Goal: Task Accomplishment & Management: Use online tool/utility

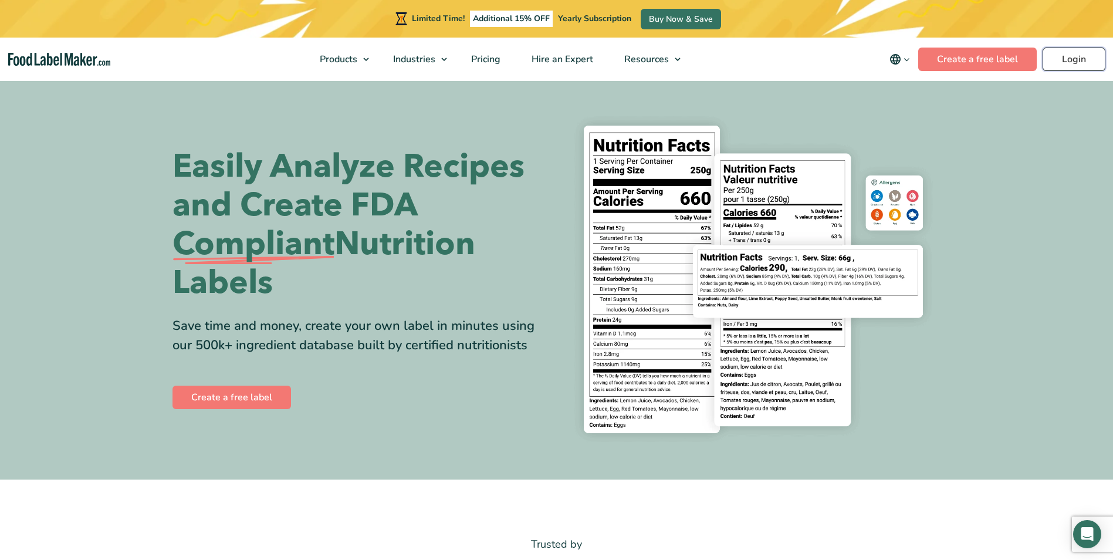
click at [1069, 56] on link "Login" at bounding box center [1074, 59] width 63 height 23
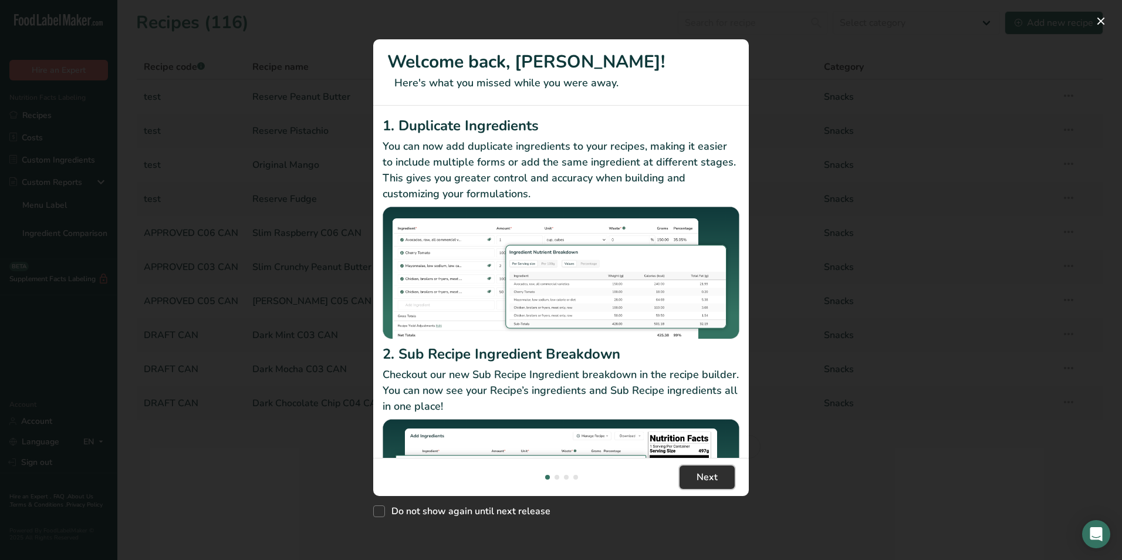
click at [697, 471] on span "Next" at bounding box center [707, 477] width 21 height 14
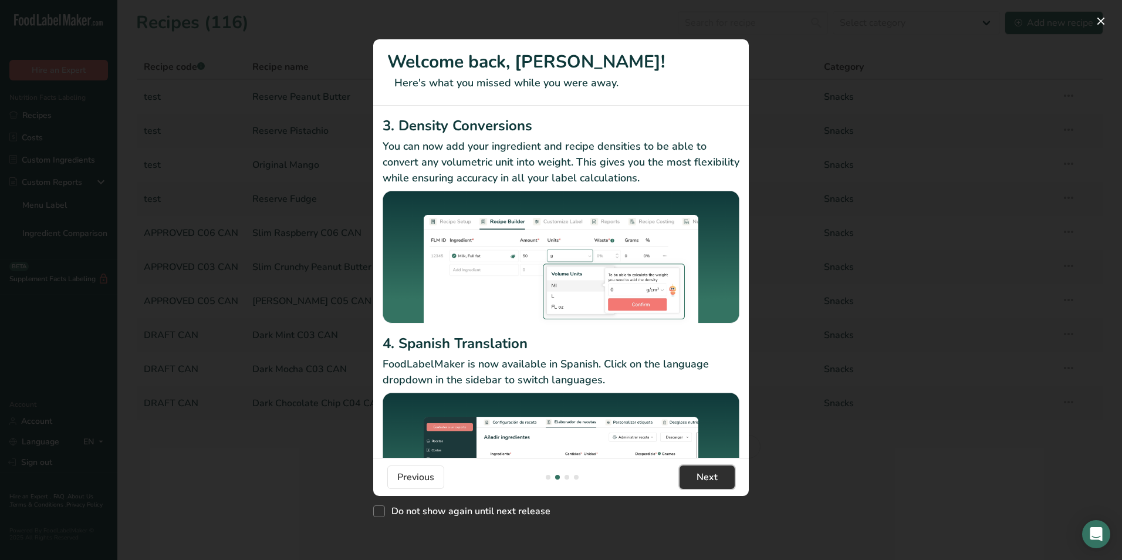
click at [696, 471] on button "Next" at bounding box center [707, 476] width 55 height 23
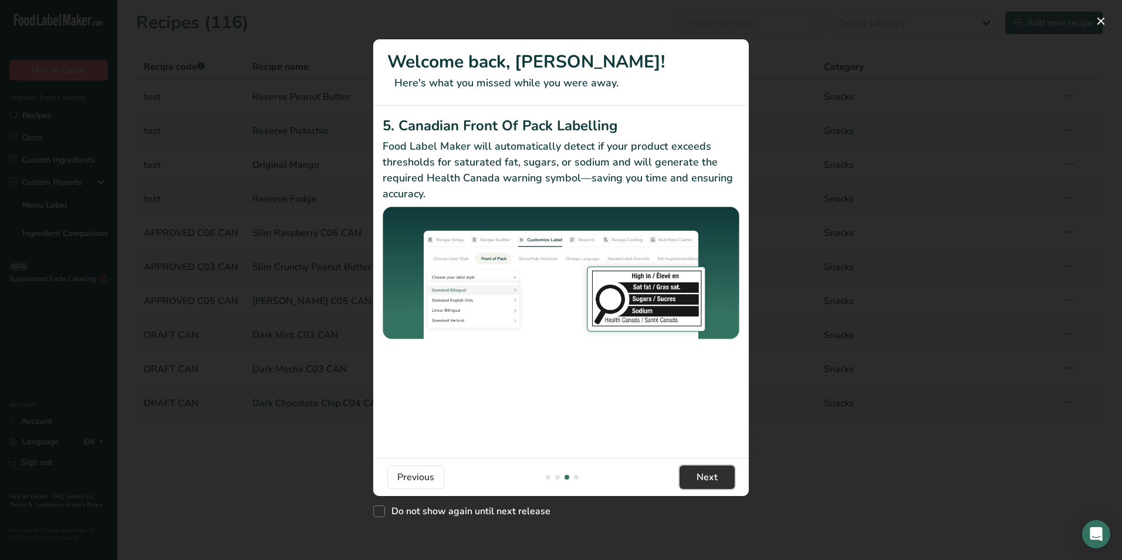
click at [696, 471] on button "Next" at bounding box center [707, 476] width 55 height 23
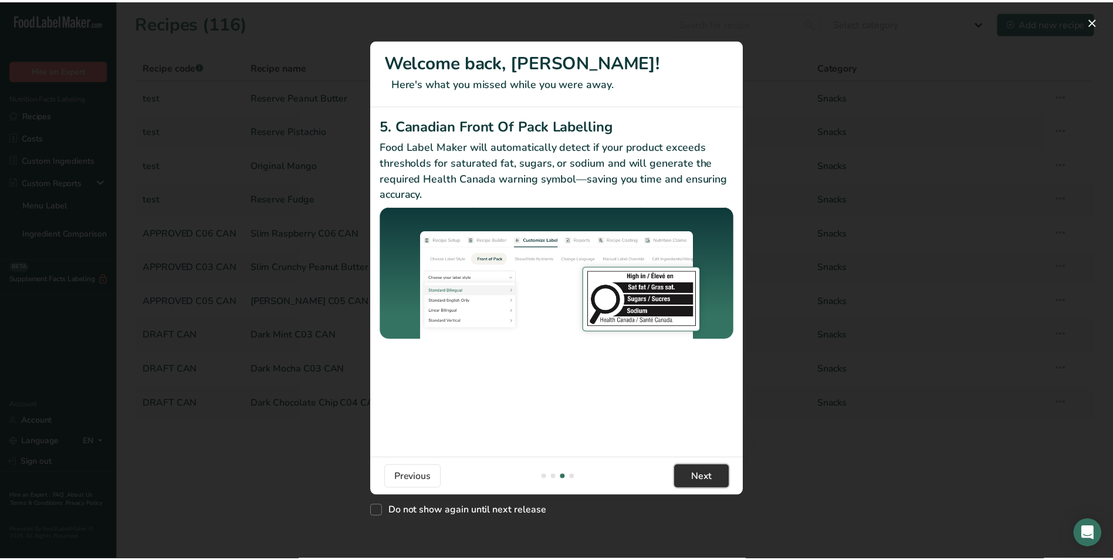
scroll to position [0, 1127]
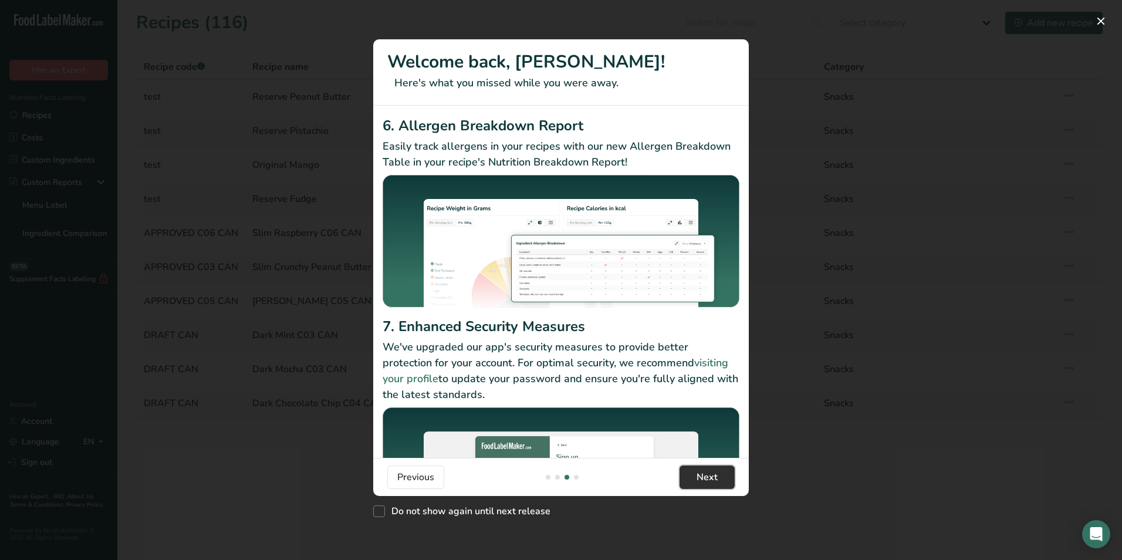
click at [697, 471] on span "Next" at bounding box center [707, 477] width 21 height 14
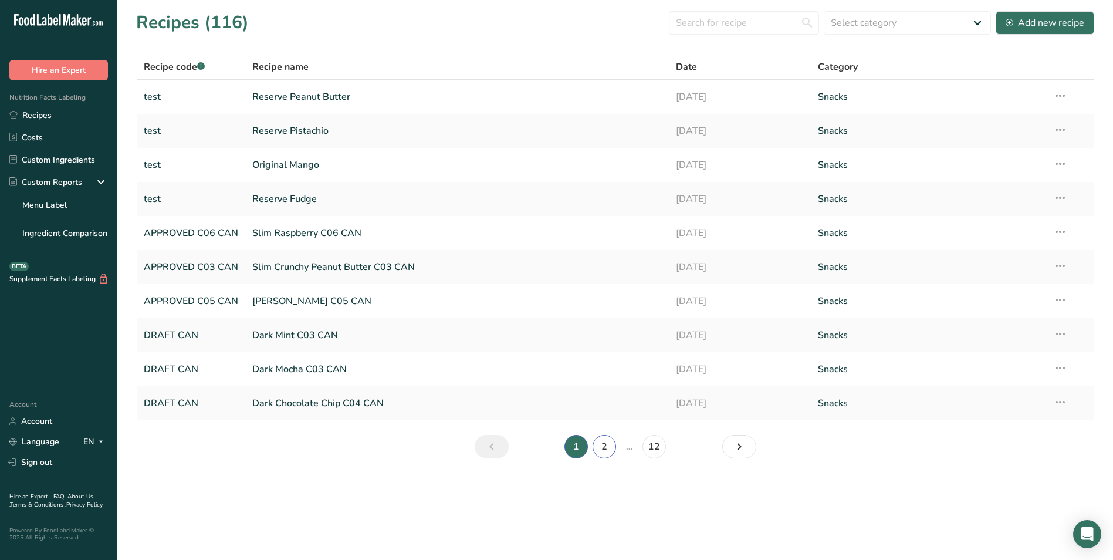
click at [603, 444] on link "2" at bounding box center [604, 446] width 23 height 23
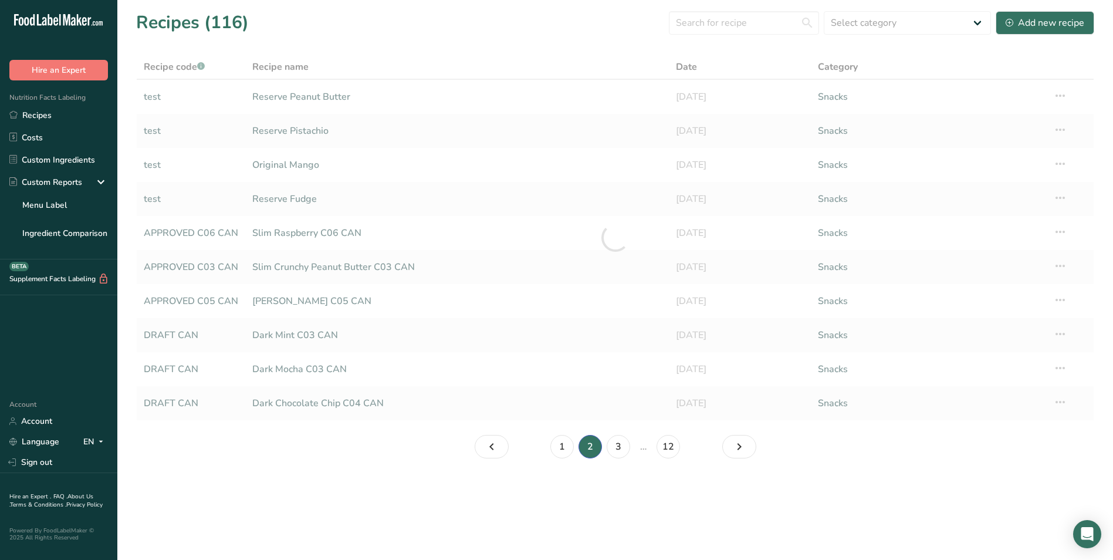
click at [603, 444] on li "2" at bounding box center [590, 446] width 28 height 23
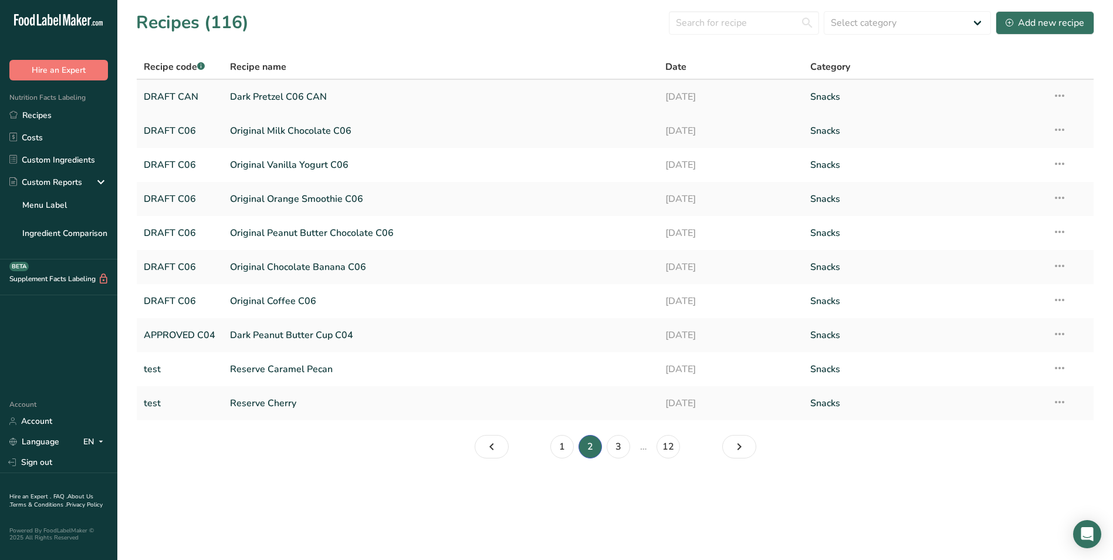
click at [268, 95] on link "Dark Pretzel C06 CAN" at bounding box center [440, 97] width 421 height 25
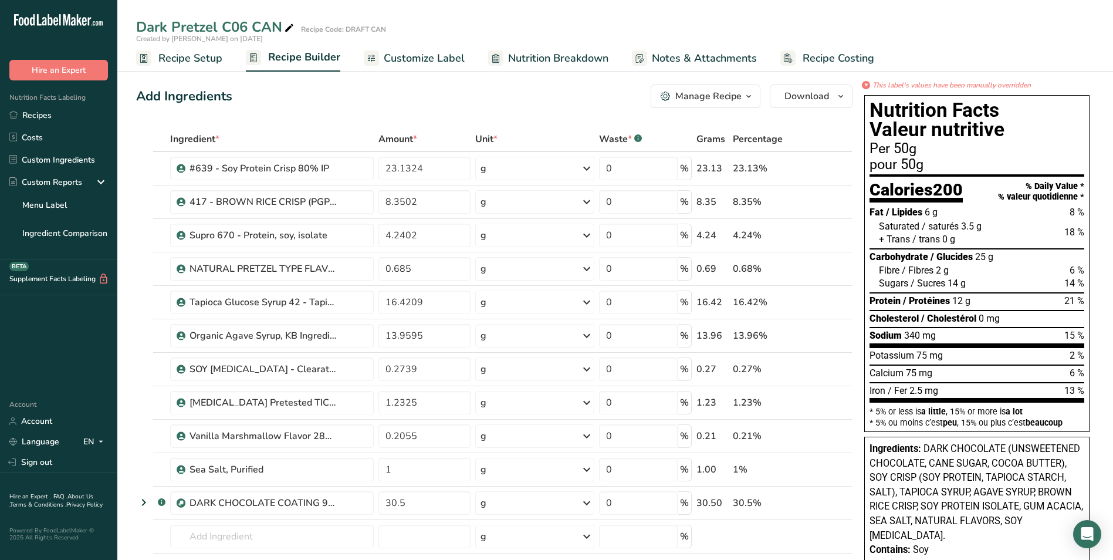
click at [413, 56] on span "Customize Label" at bounding box center [424, 58] width 81 height 16
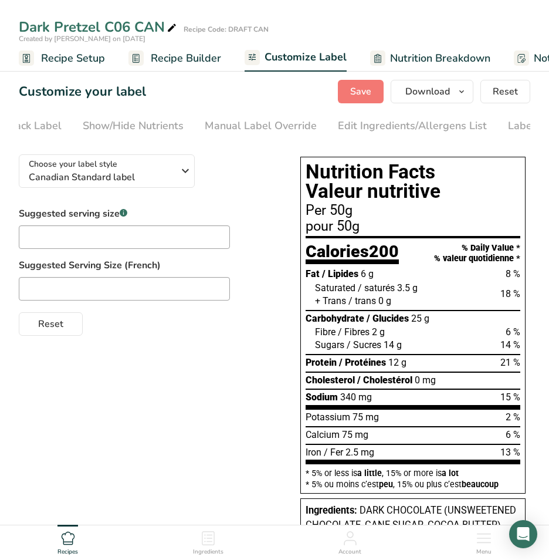
scroll to position [0, 194]
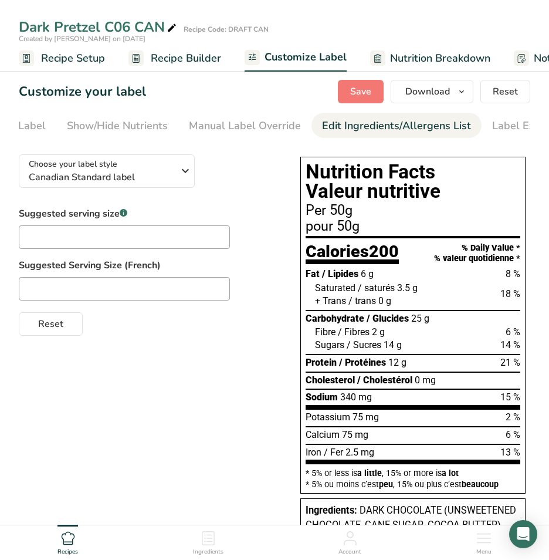
click at [390, 127] on div "Edit Ingredients/Allergens List" at bounding box center [396, 126] width 149 height 16
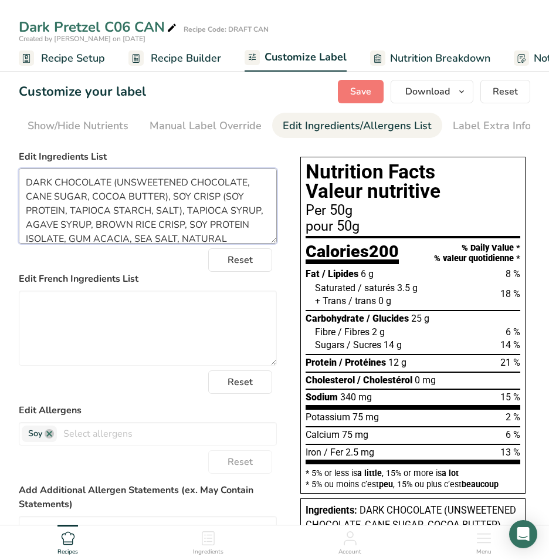
scroll to position [23, 0]
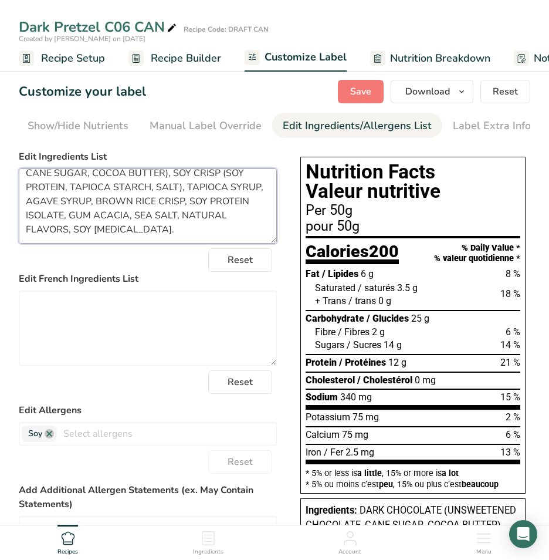
drag, startPoint x: 23, startPoint y: 183, endPoint x: 254, endPoint y: 242, distance: 237.6
click at [254, 242] on textarea "DARK CHOCOLATE (UNSWEETENED CHOCOLATE, CANE SUGAR, COCOA BUTTER), SOY CRISP (SO…" at bounding box center [148, 205] width 258 height 75
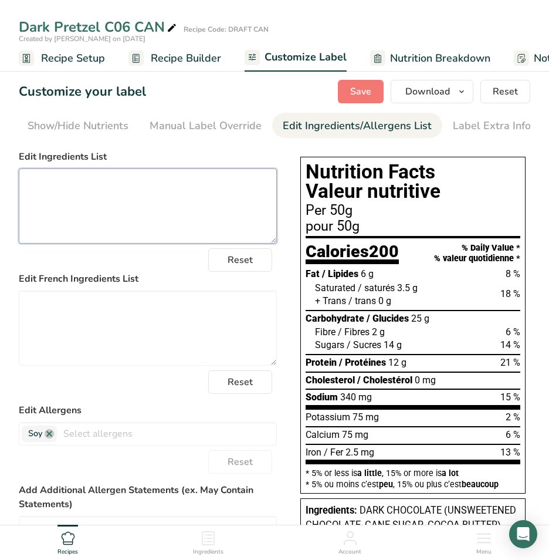
scroll to position [0, 0]
click at [49, 184] on textarea at bounding box center [148, 205] width 258 height 75
paste textarea ": Gluten Free Pretzel Blend (soy protein, brown rice, tapioca starch, salt), Da…"
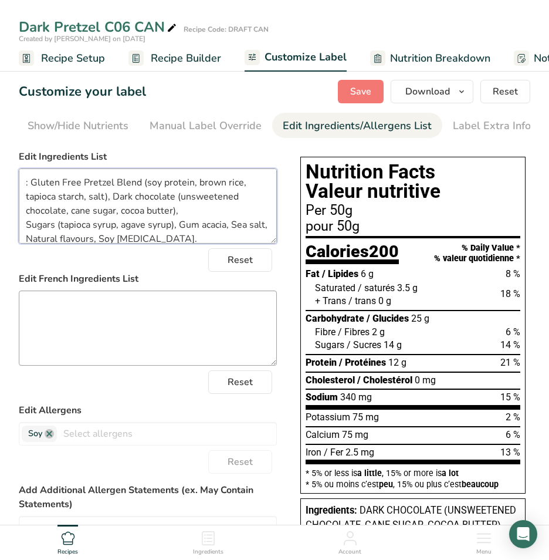
scroll to position [2, 0]
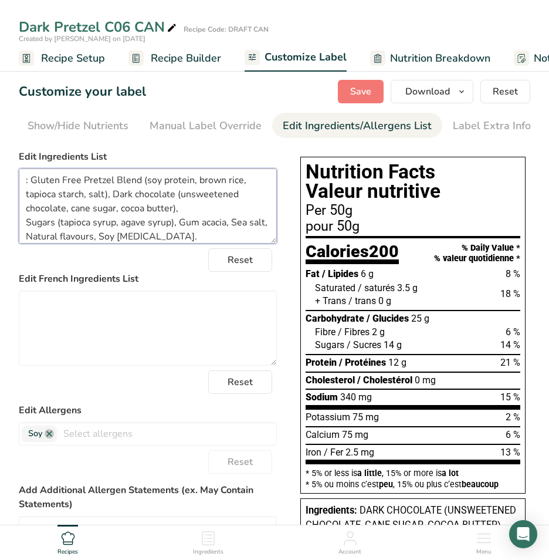
click at [30, 180] on textarea ": Gluten Free Pretzel Blend (soy protein, brown rice, tapioca starch, salt), Da…" at bounding box center [148, 205] width 258 height 75
click at [28, 223] on textarea "Gluten Free Pretzel Blend (soy protein, brown rice, tapioca starch, salt), Dark…" at bounding box center [148, 205] width 258 height 75
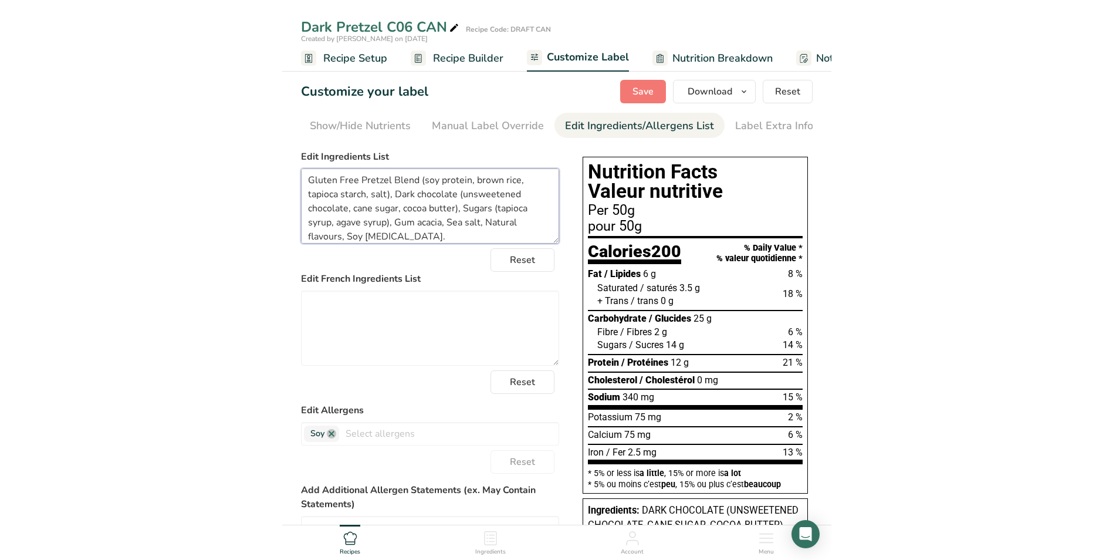
scroll to position [0, 0]
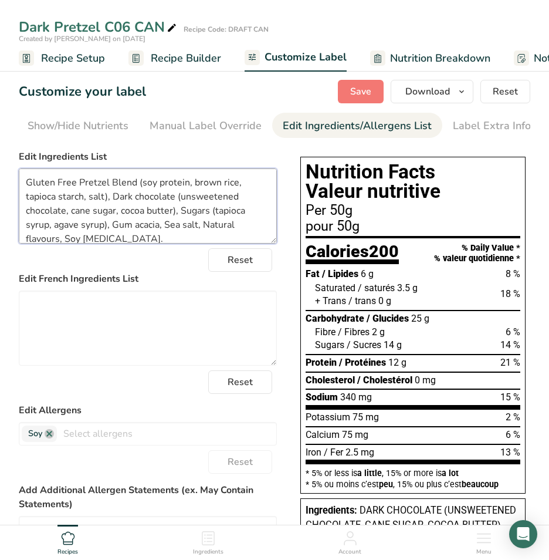
drag, startPoint x: 61, startPoint y: 183, endPoint x: 65, endPoint y: 193, distance: 10.6
click at [61, 184] on textarea "Gluten Free Pretzel Blend (soy protein, brown rice, tapioca starch, salt), Dark…" at bounding box center [148, 205] width 258 height 75
click at [79, 184] on textarea "Gluten free Pretzel Blend (soy protein, brown rice, tapioca starch, salt), Dark…" at bounding box center [148, 205] width 258 height 75
click at [112, 186] on textarea "Gluten free pretzel Blend (soy protein, brown rice, tapioca starch, salt), Dark…" at bounding box center [148, 205] width 258 height 75
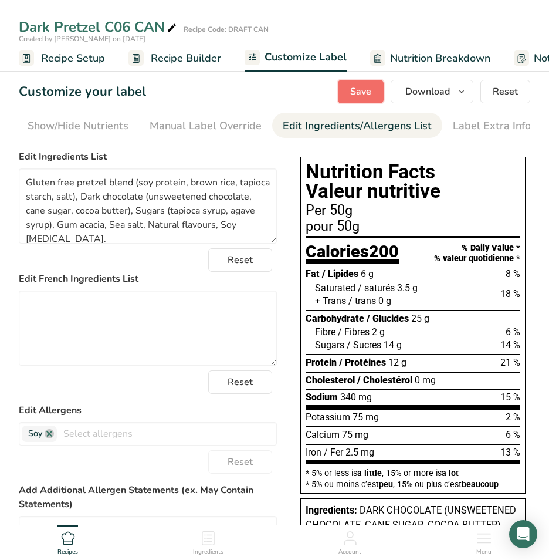
click at [364, 88] on span "Save" at bounding box center [360, 92] width 21 height 14
type textarea "Gluten free pretzel blend (soy protein, brown rice, tapioca starch, salt), Dark…"
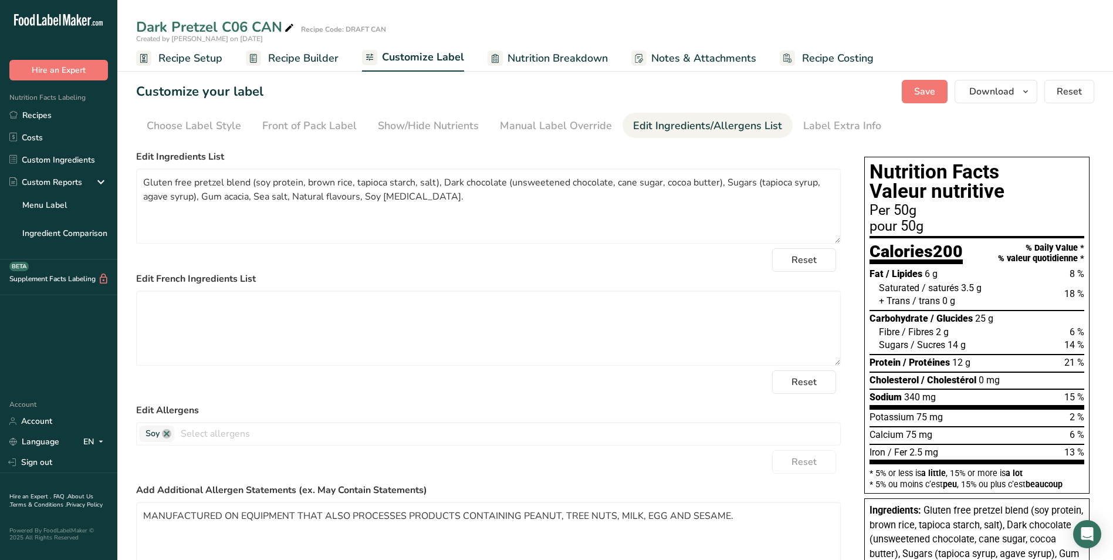
click at [193, 59] on span "Recipe Setup" at bounding box center [190, 58] width 64 height 16
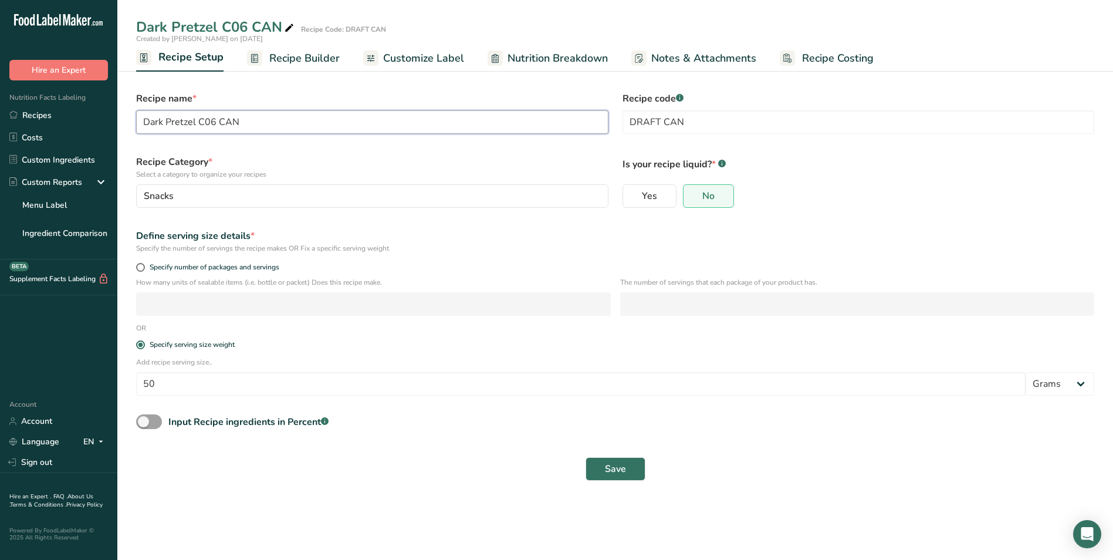
click at [214, 122] on input "Dark Pretzel C06 CAN" at bounding box center [372, 121] width 473 height 23
type input "Dark Pretzel C05 CAN"
click at [611, 463] on span "Save" at bounding box center [615, 469] width 21 height 14
